Goal: Task Accomplishment & Management: Manage account settings

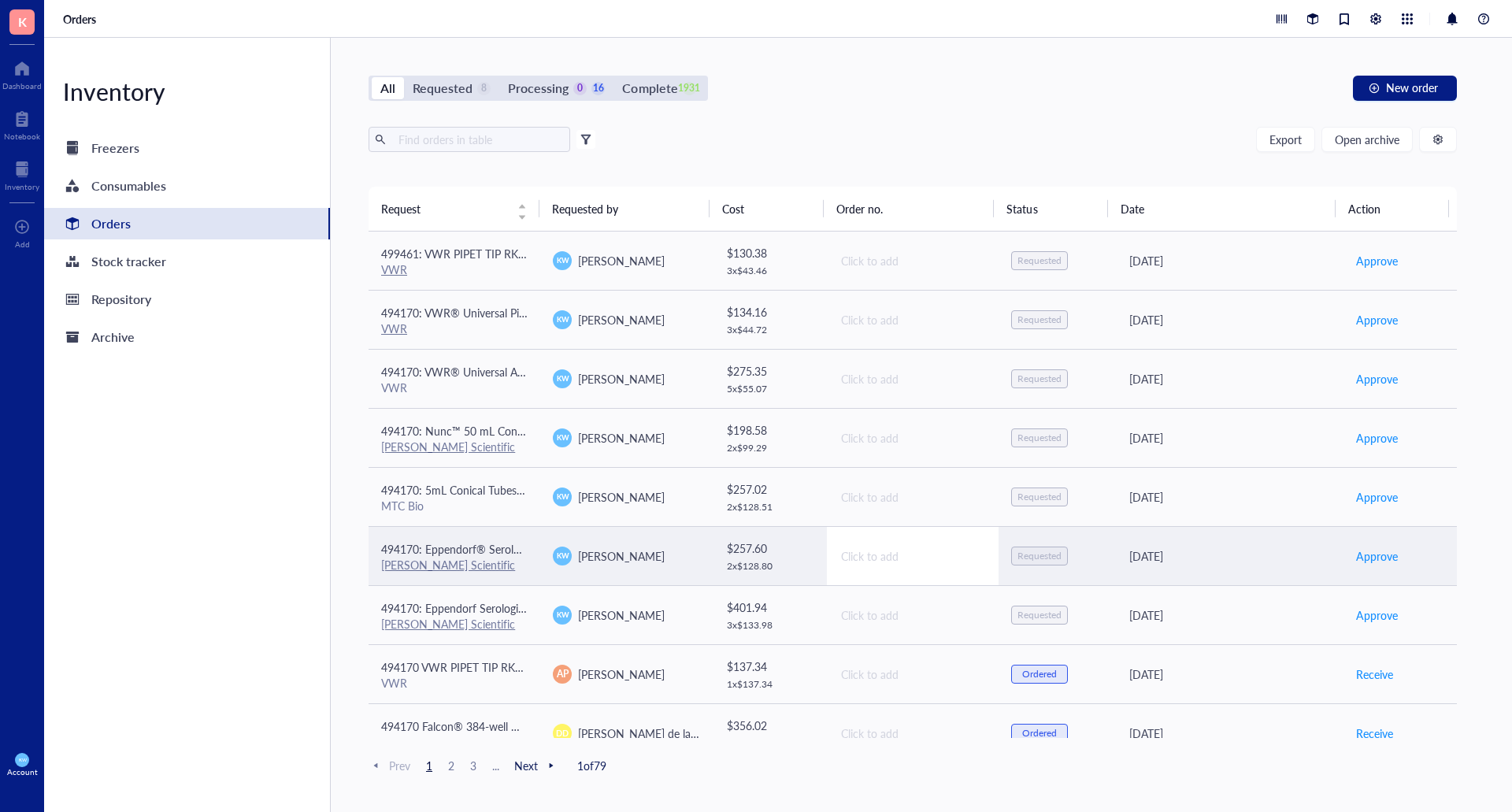
click at [901, 561] on div "Click to add" at bounding box center [913, 556] width 145 height 17
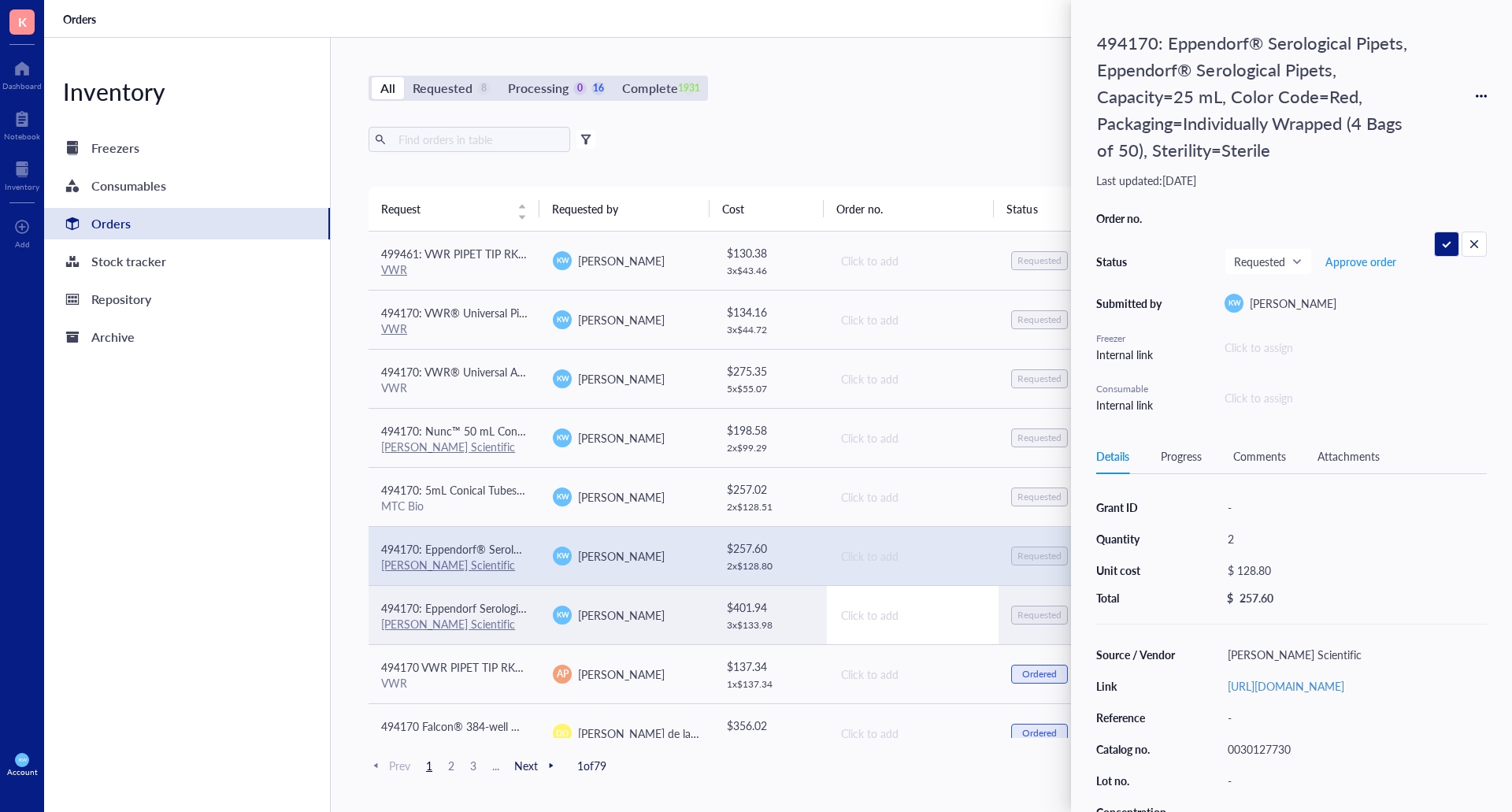
click at [875, 619] on div "Click to add" at bounding box center [913, 615] width 145 height 17
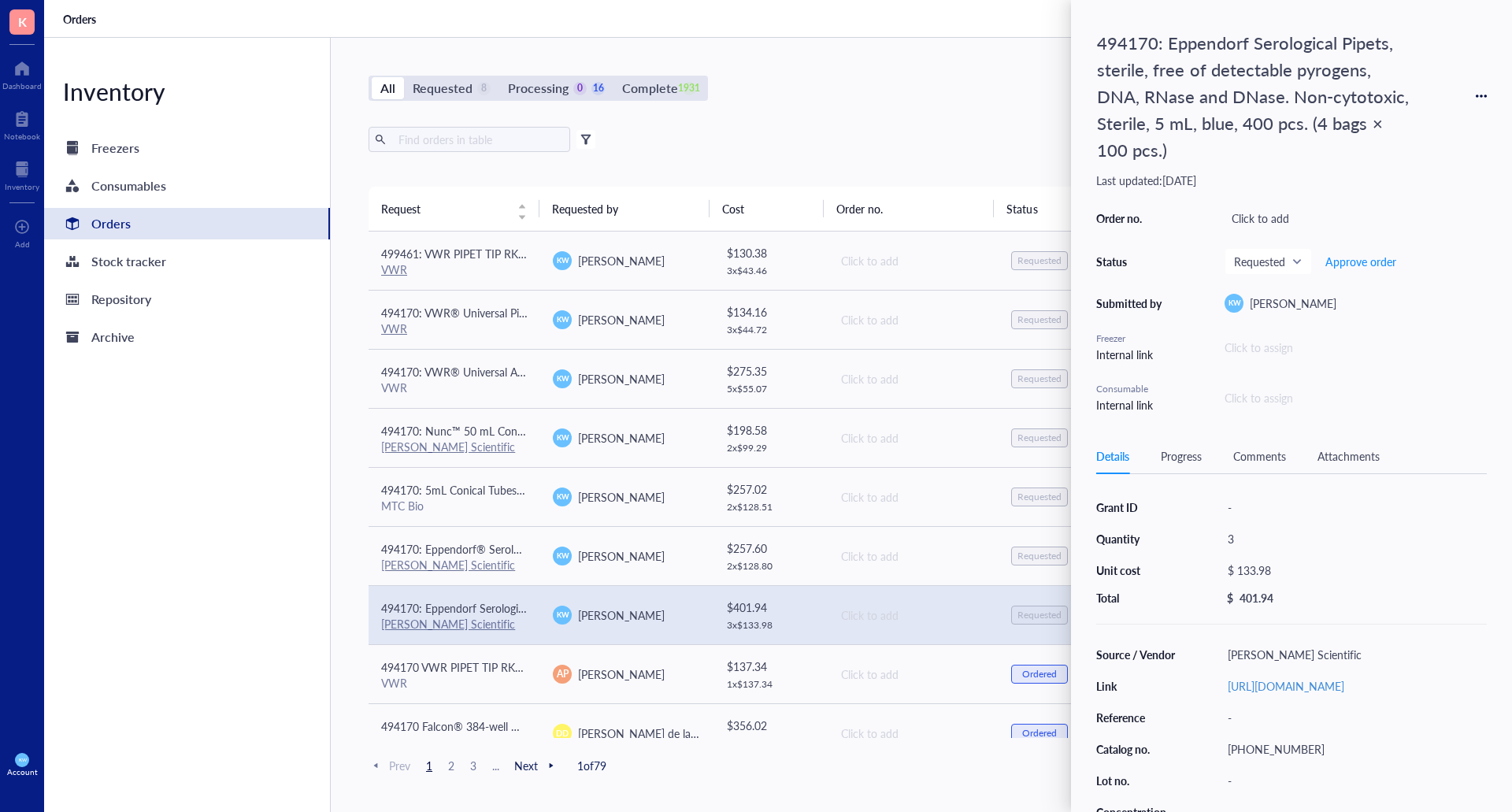
click at [1483, 93] on icon at bounding box center [1481, 96] width 11 height 11
click at [1418, 218] on span "Delete" at bounding box center [1425, 220] width 100 height 17
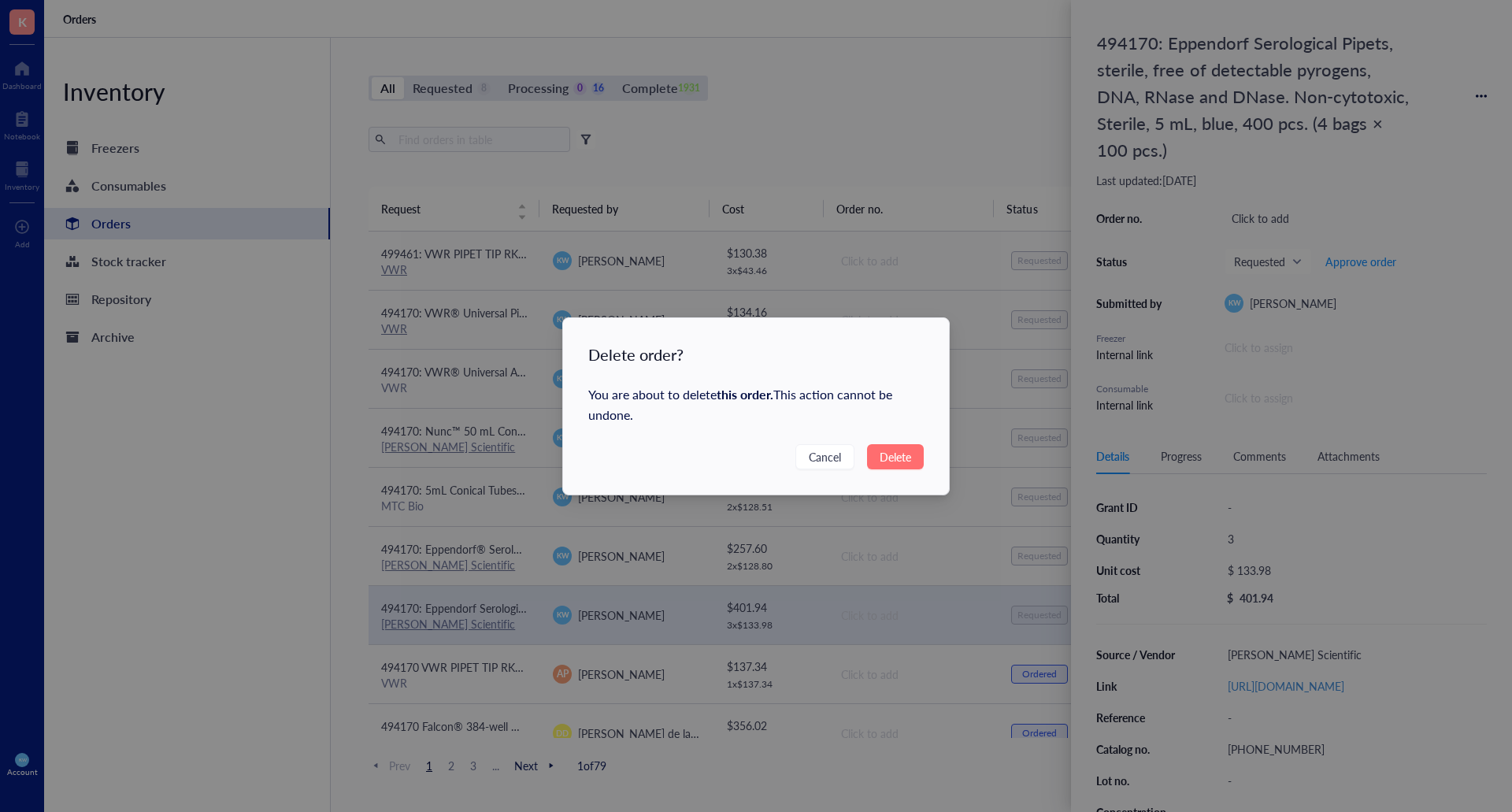
click at [887, 459] on span "Delete" at bounding box center [895, 457] width 31 height 17
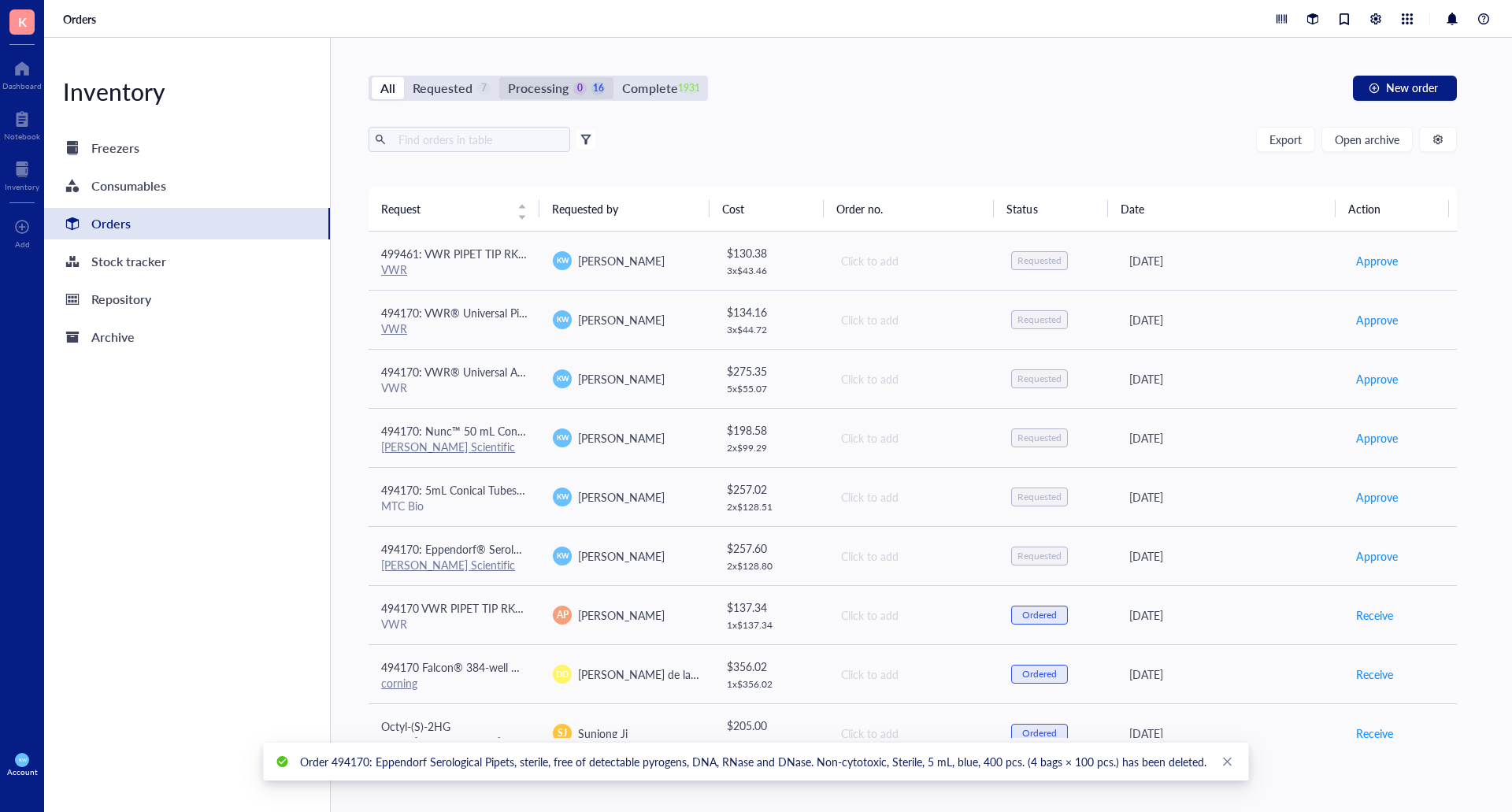
click at [556, 91] on div "Processing" at bounding box center [539, 87] width 61 height 22
click at [500, 77] on input "Processing 0 16" at bounding box center [500, 77] width 0 height 0
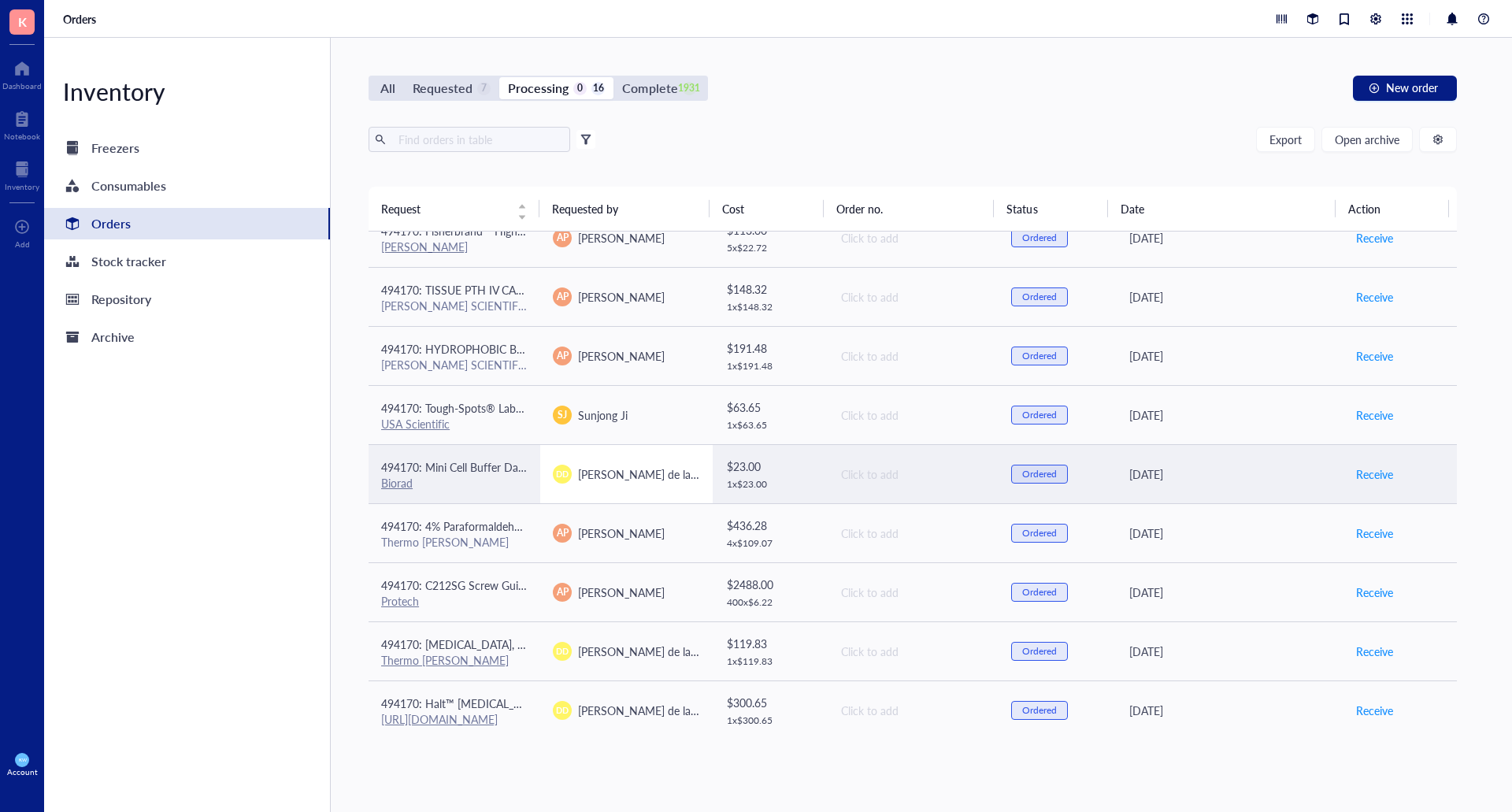
scroll to position [236, 0]
